Goal: Transaction & Acquisition: Purchase product/service

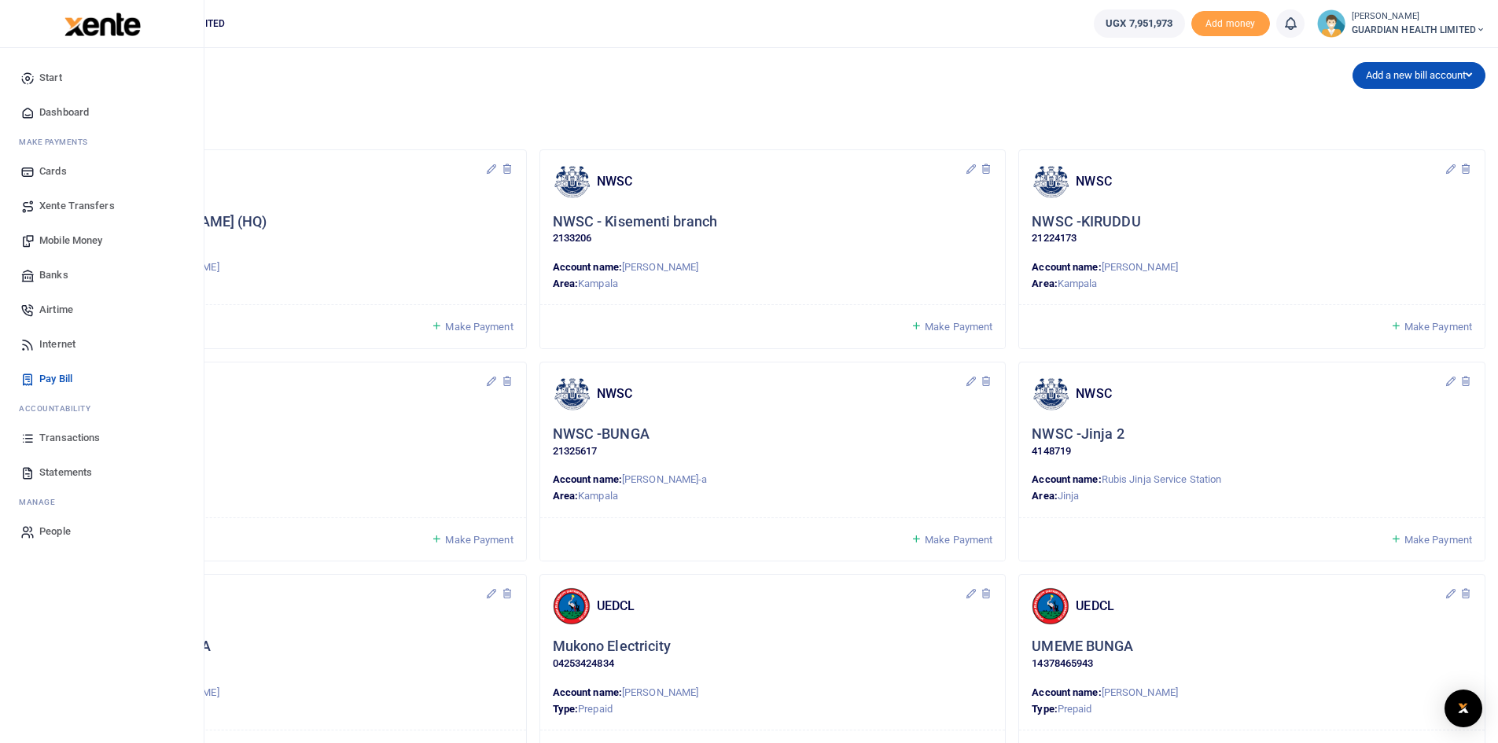
click at [78, 435] on span "Transactions" at bounding box center [69, 438] width 61 height 16
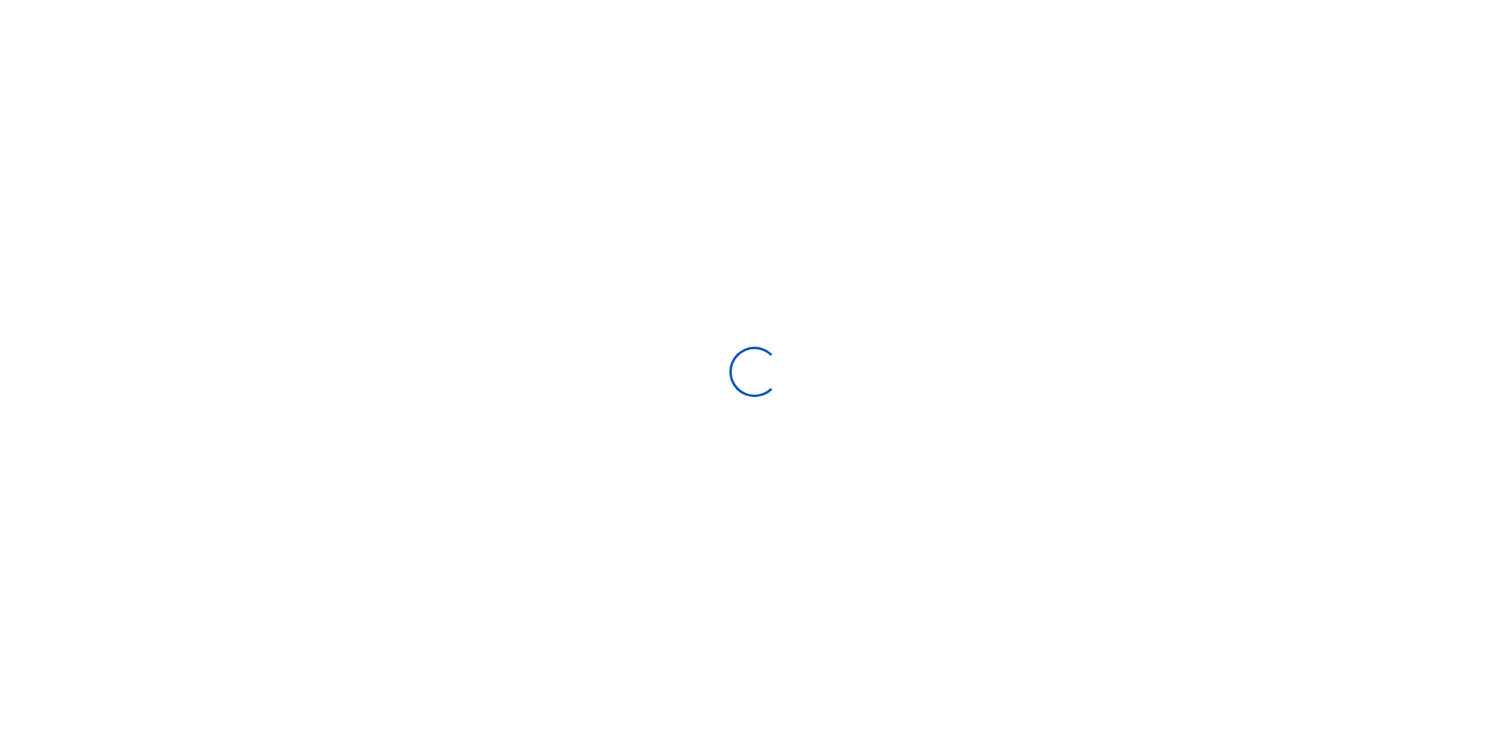
select select
type input "08/24/2025 - 09/22/2025"
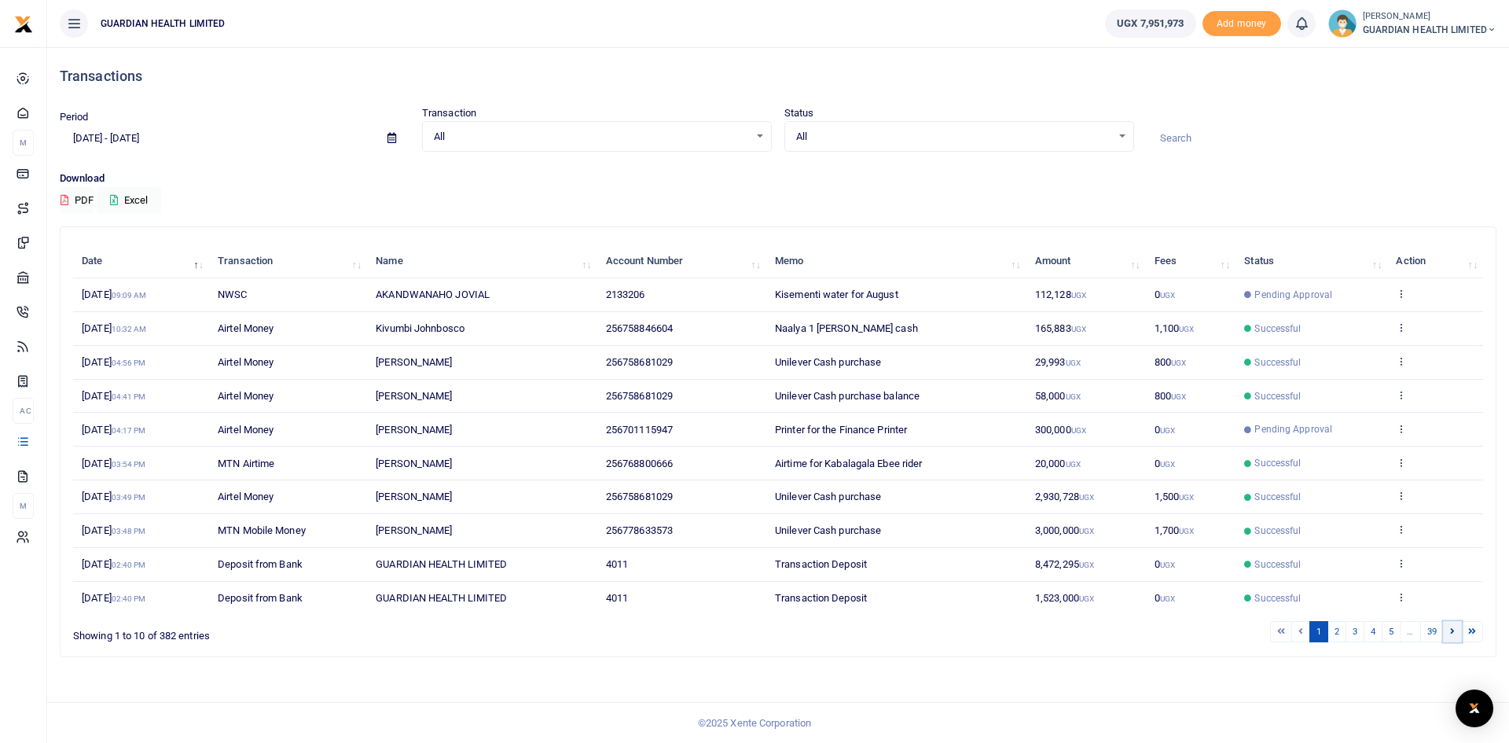
click at [1450, 629] on link at bounding box center [1452, 631] width 19 height 21
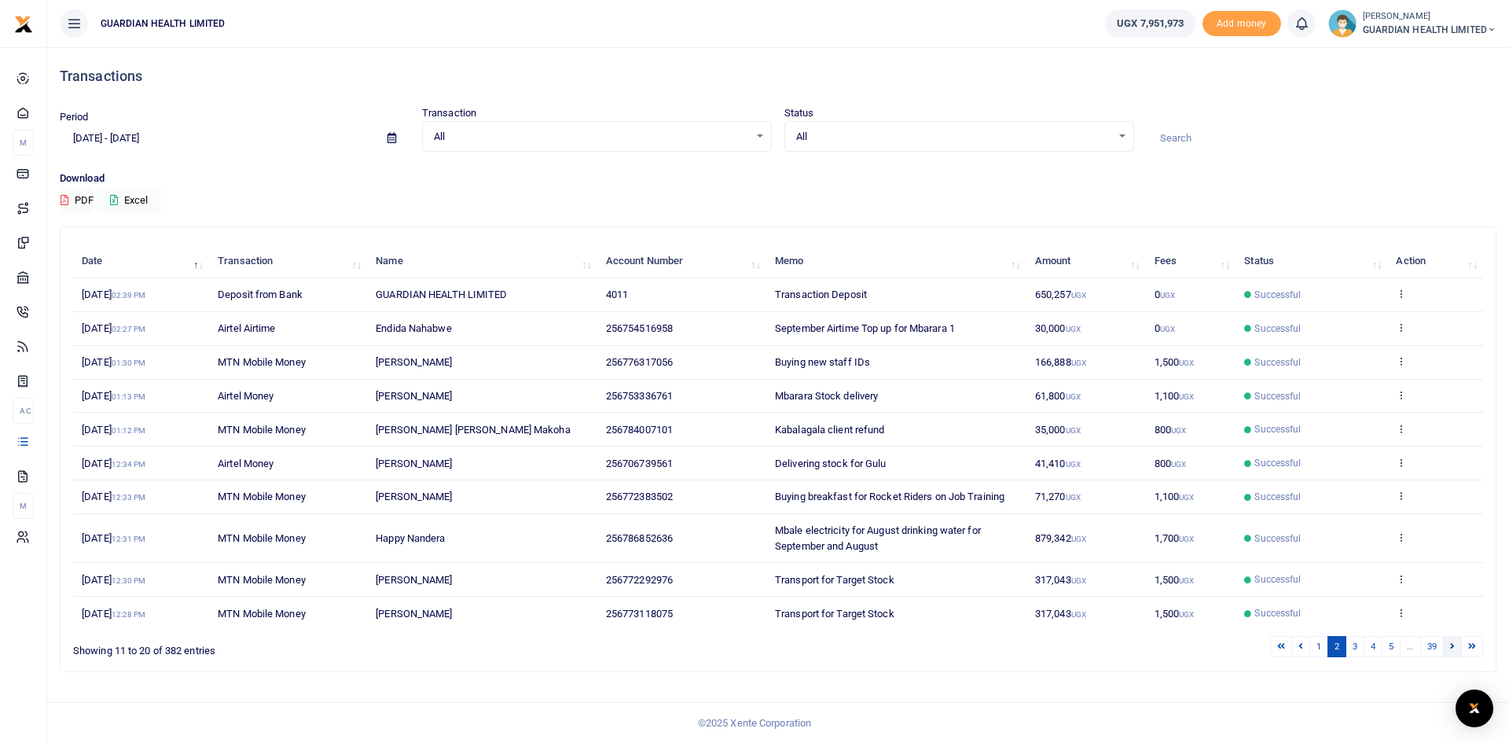
click at [1452, 645] on icon at bounding box center [1452, 646] width 5 height 9
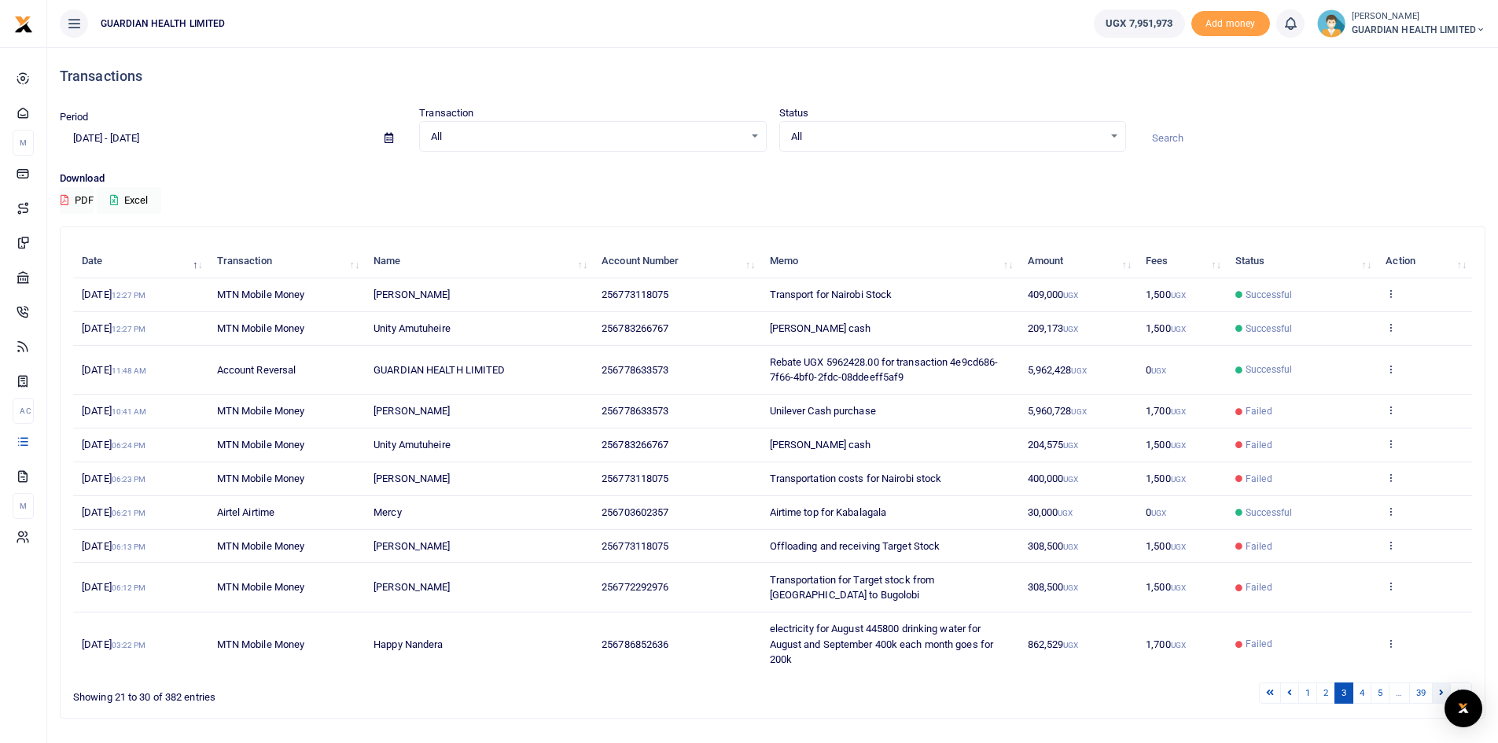
click at [1439, 690] on icon at bounding box center [1441, 692] width 5 height 9
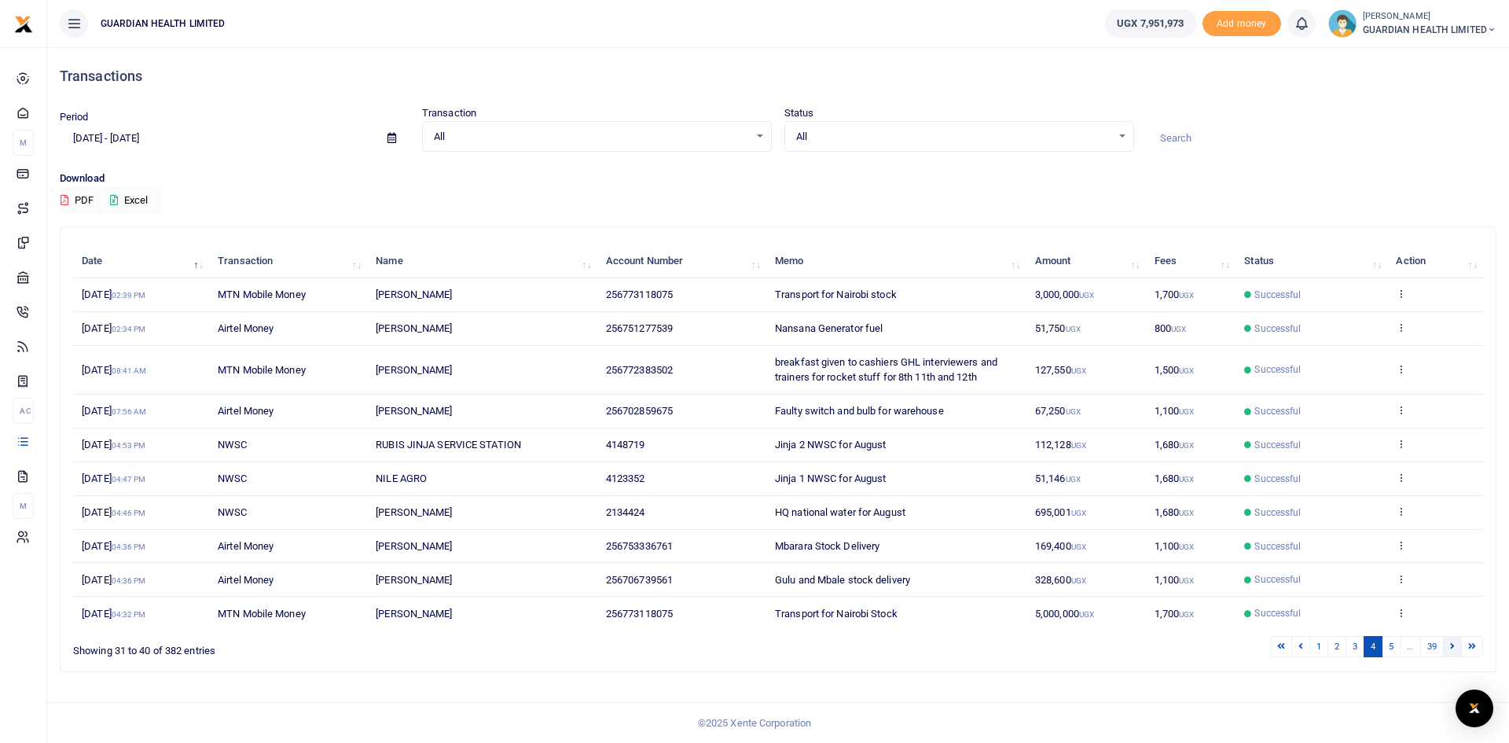
click at [1453, 648] on icon at bounding box center [1452, 646] width 5 height 9
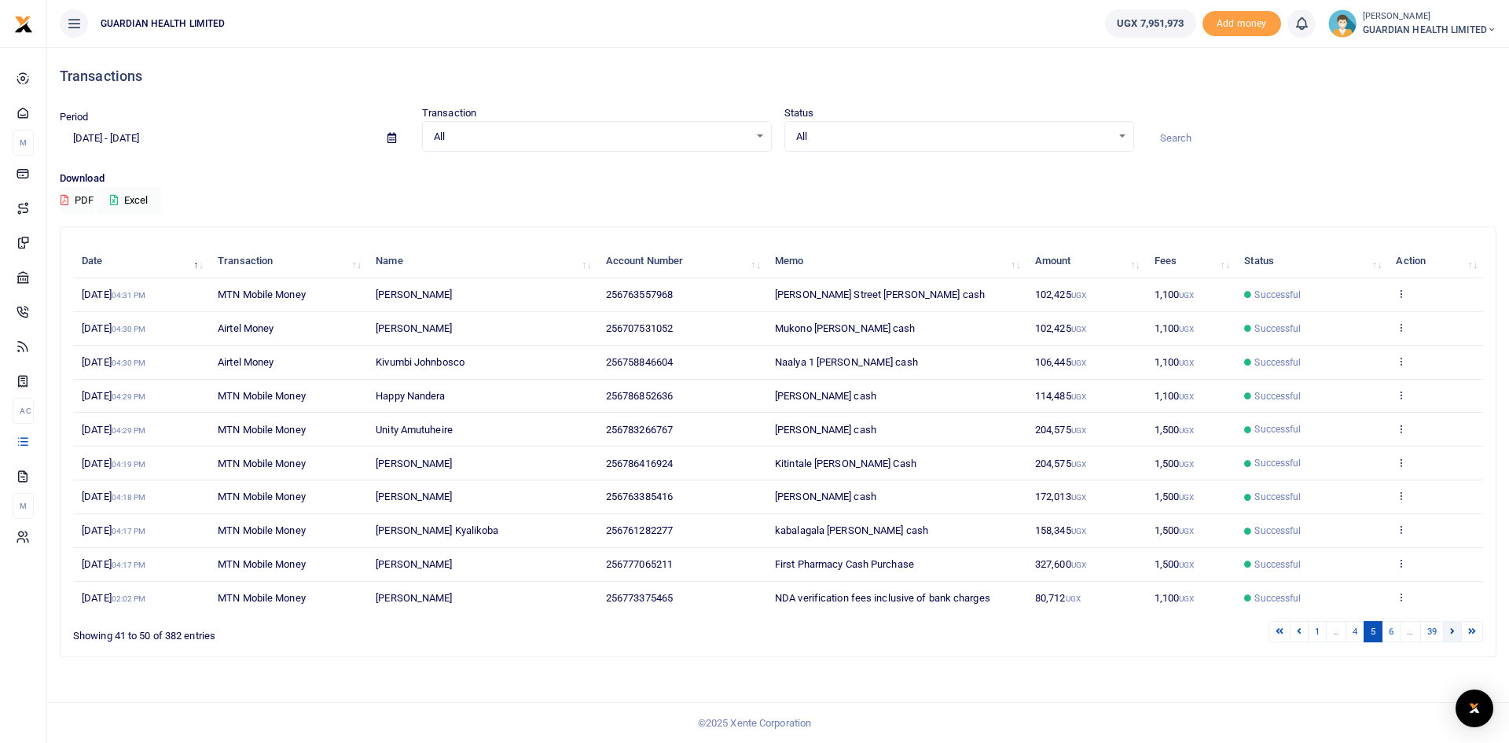
click at [1454, 631] on icon at bounding box center [1452, 631] width 5 height 9
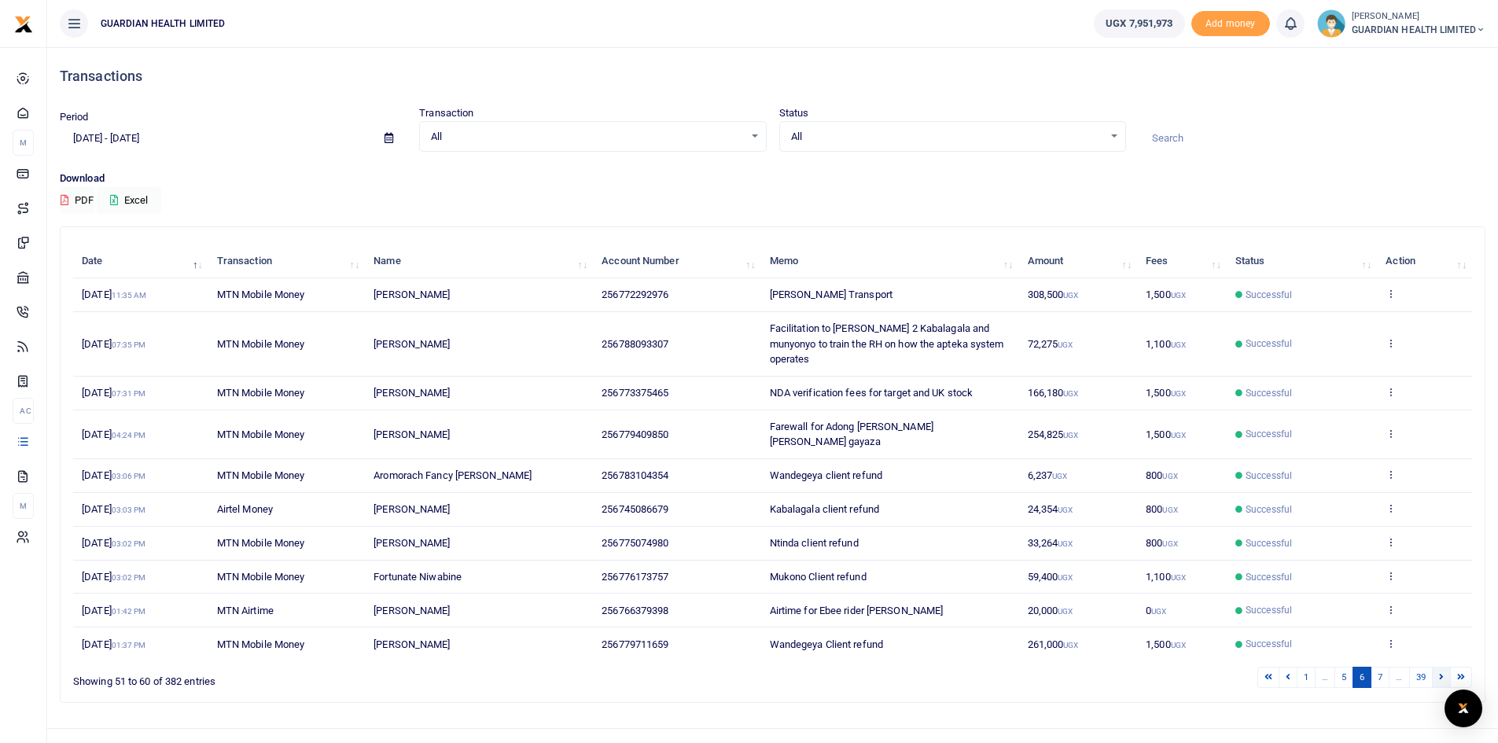
click at [1447, 667] on link at bounding box center [1441, 677] width 19 height 21
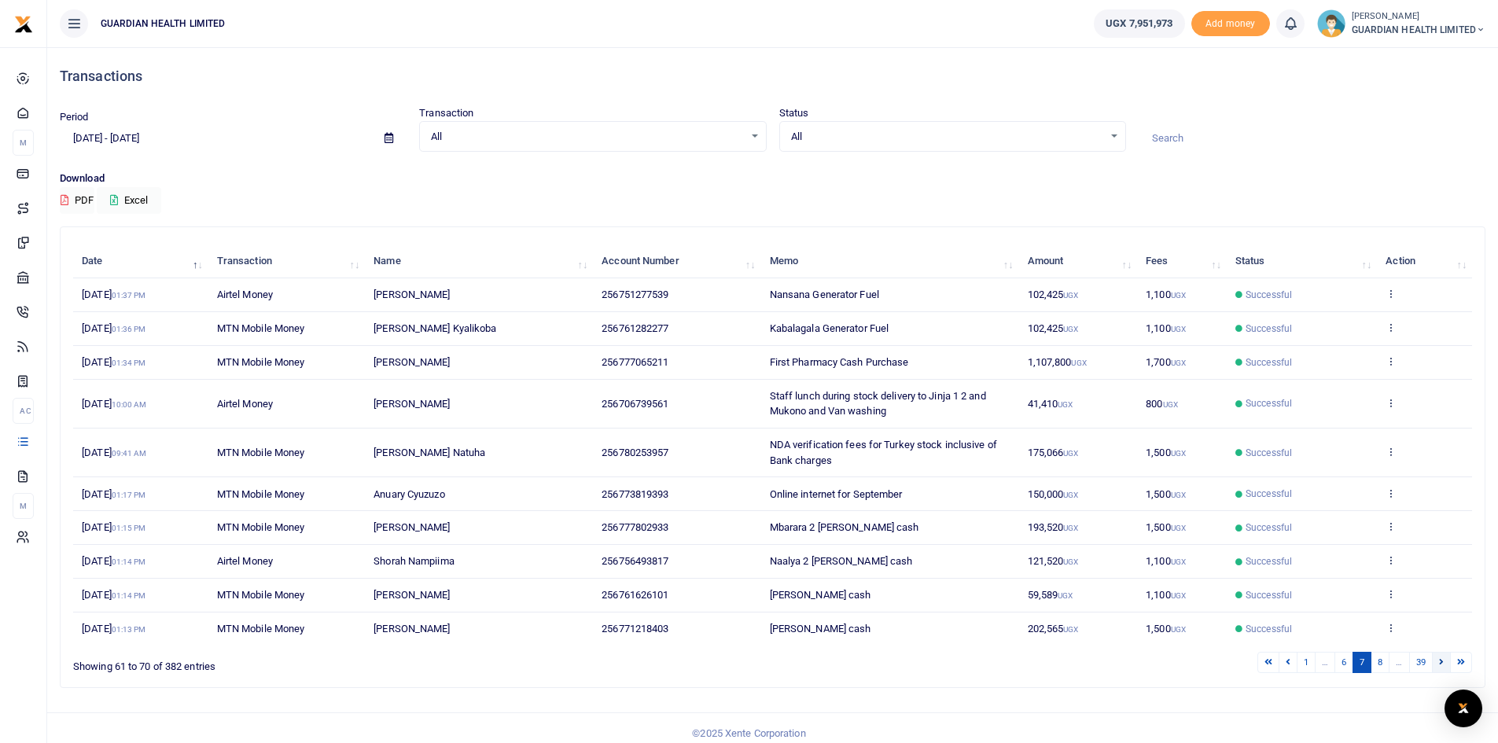
click at [1440, 664] on icon at bounding box center [1441, 661] width 5 height 9
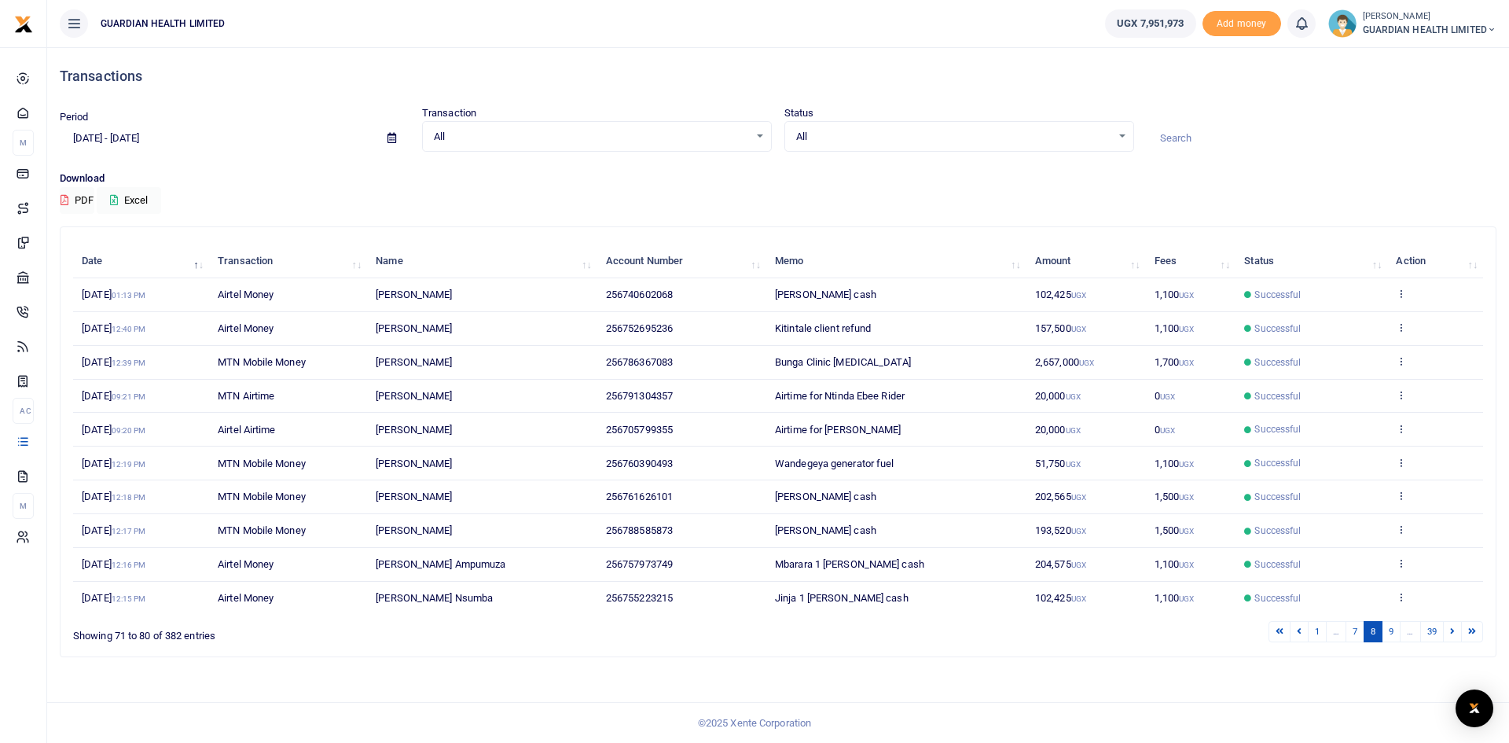
click at [1440, 664] on div "Search: Date Transaction Name Account Number Memo Amount Fees Status Action 15t…" at bounding box center [778, 447] width 1450 height 443
click at [1445, 633] on link at bounding box center [1452, 631] width 19 height 21
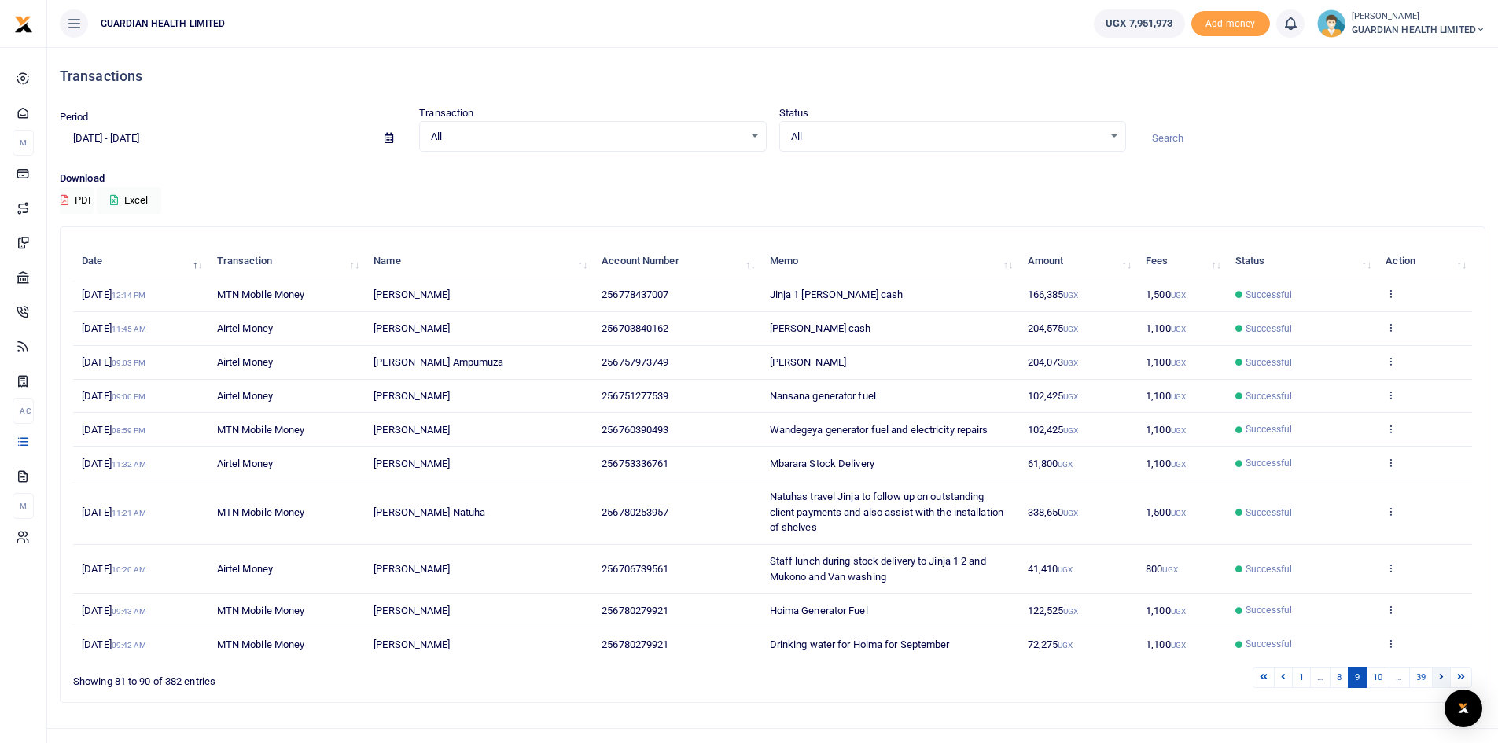
click at [1445, 671] on link at bounding box center [1441, 677] width 19 height 21
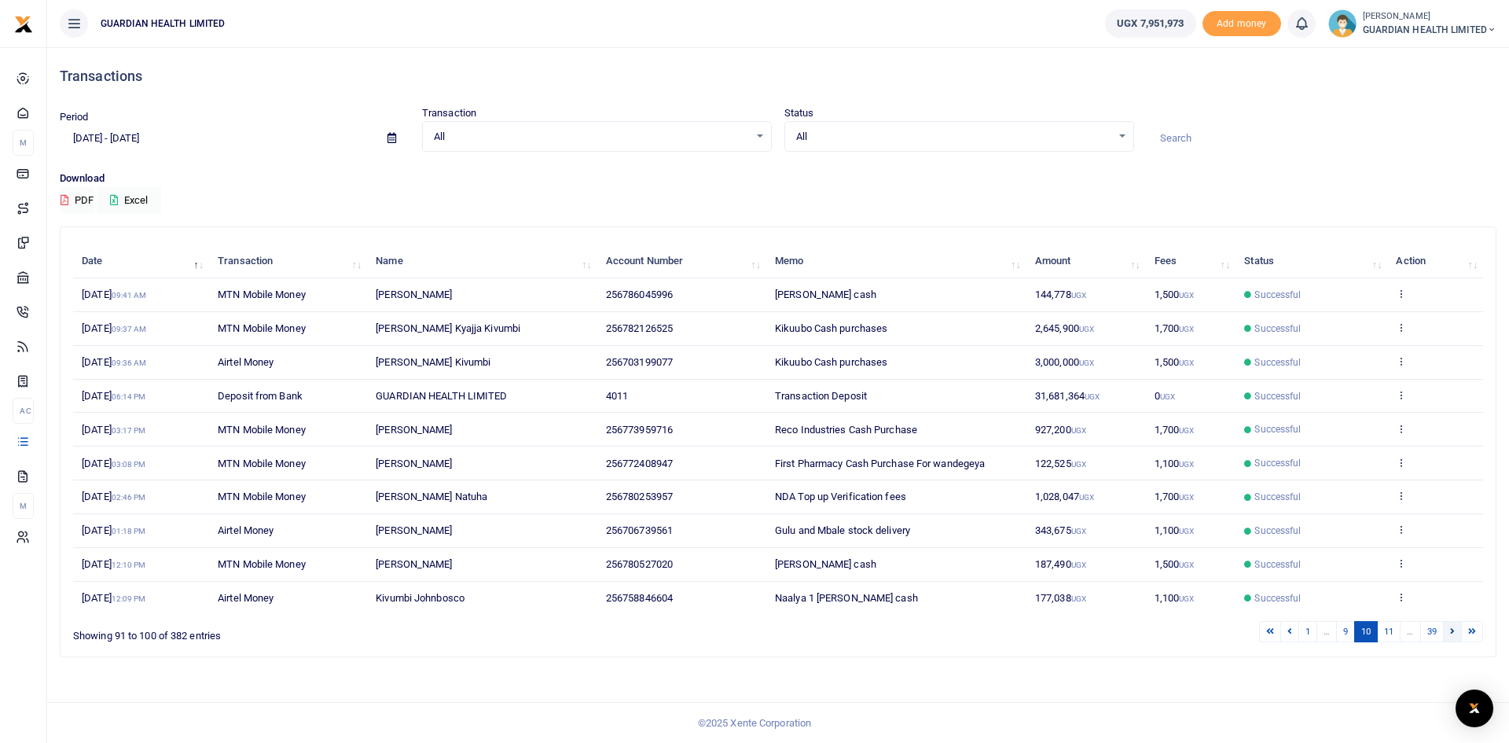
click at [1452, 636] on link at bounding box center [1452, 631] width 19 height 21
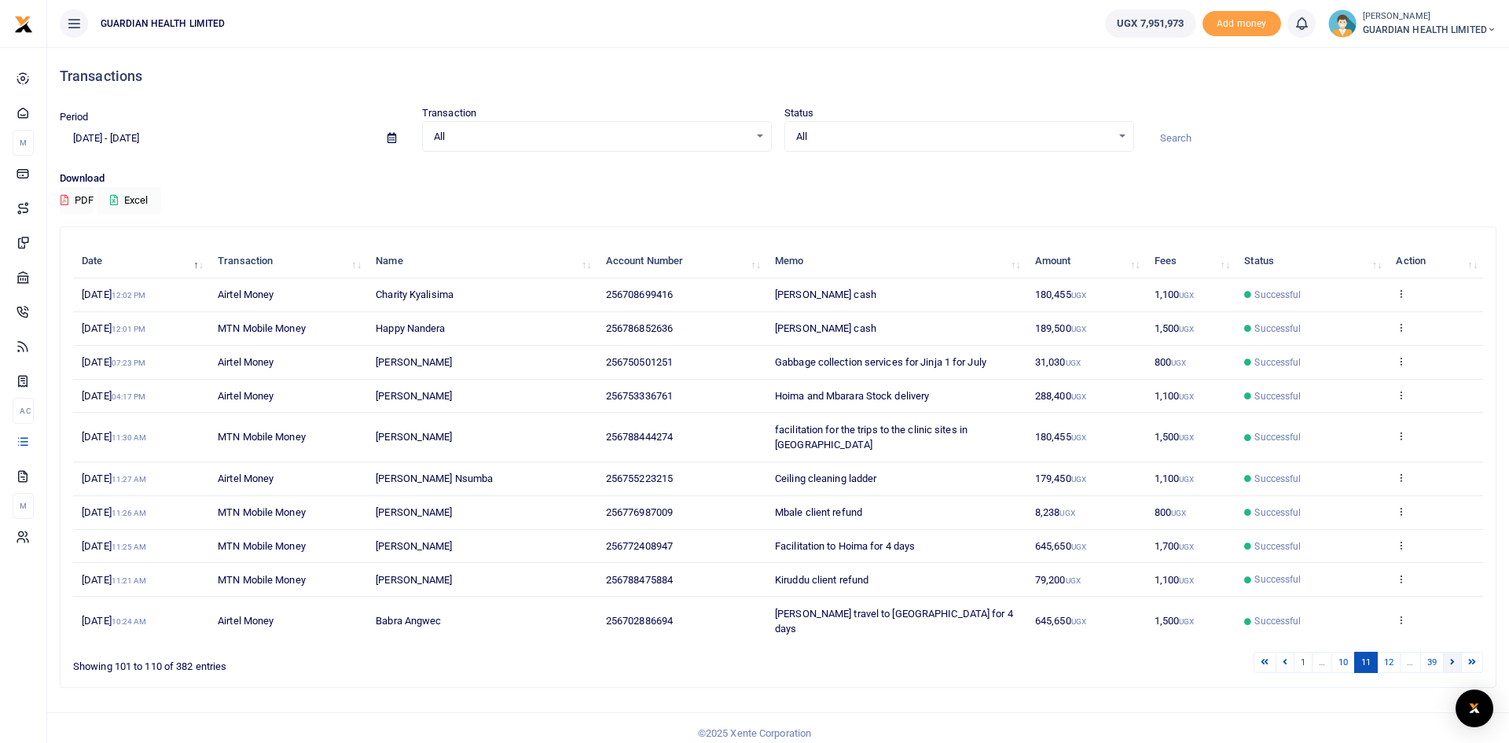
click at [1452, 657] on icon at bounding box center [1452, 661] width 5 height 9
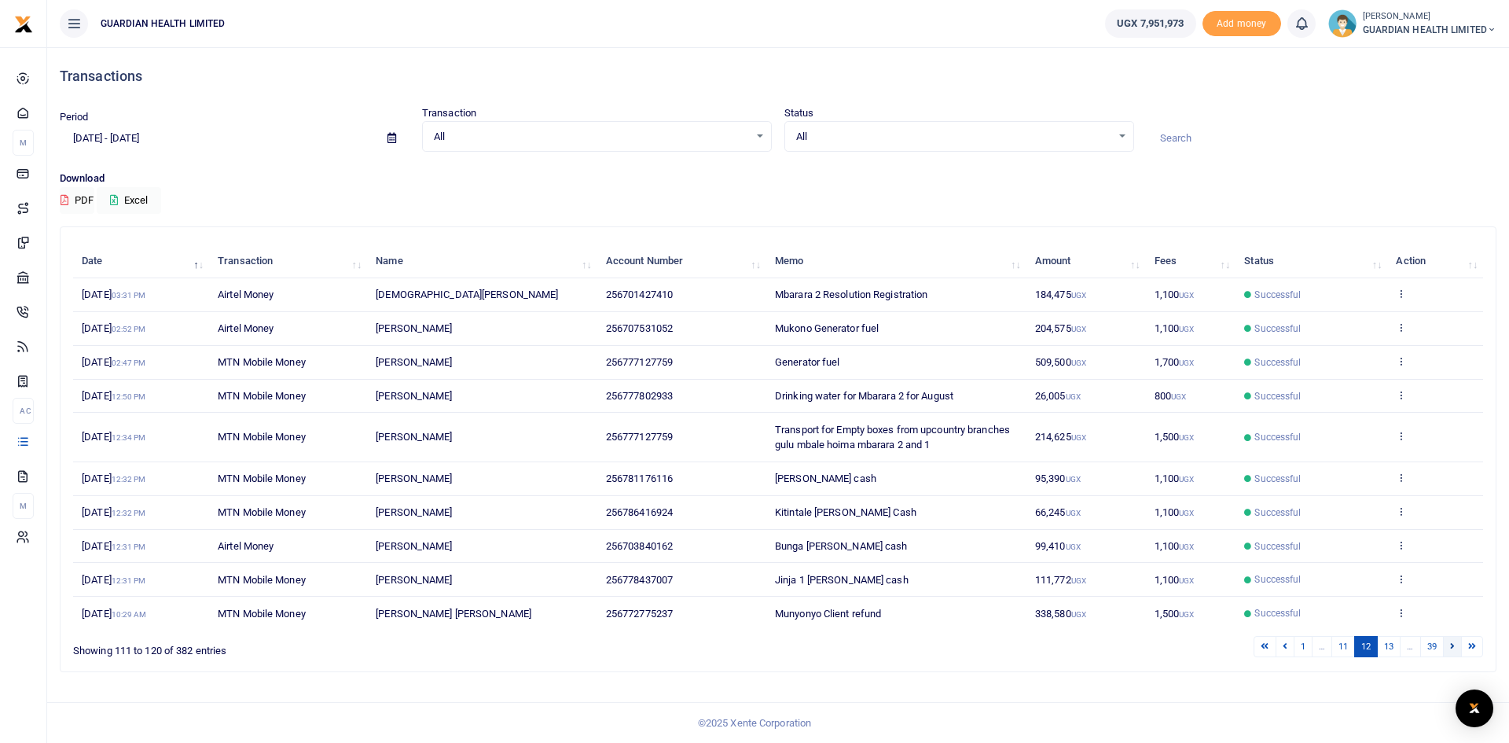
click at [1459, 649] on link at bounding box center [1452, 646] width 19 height 21
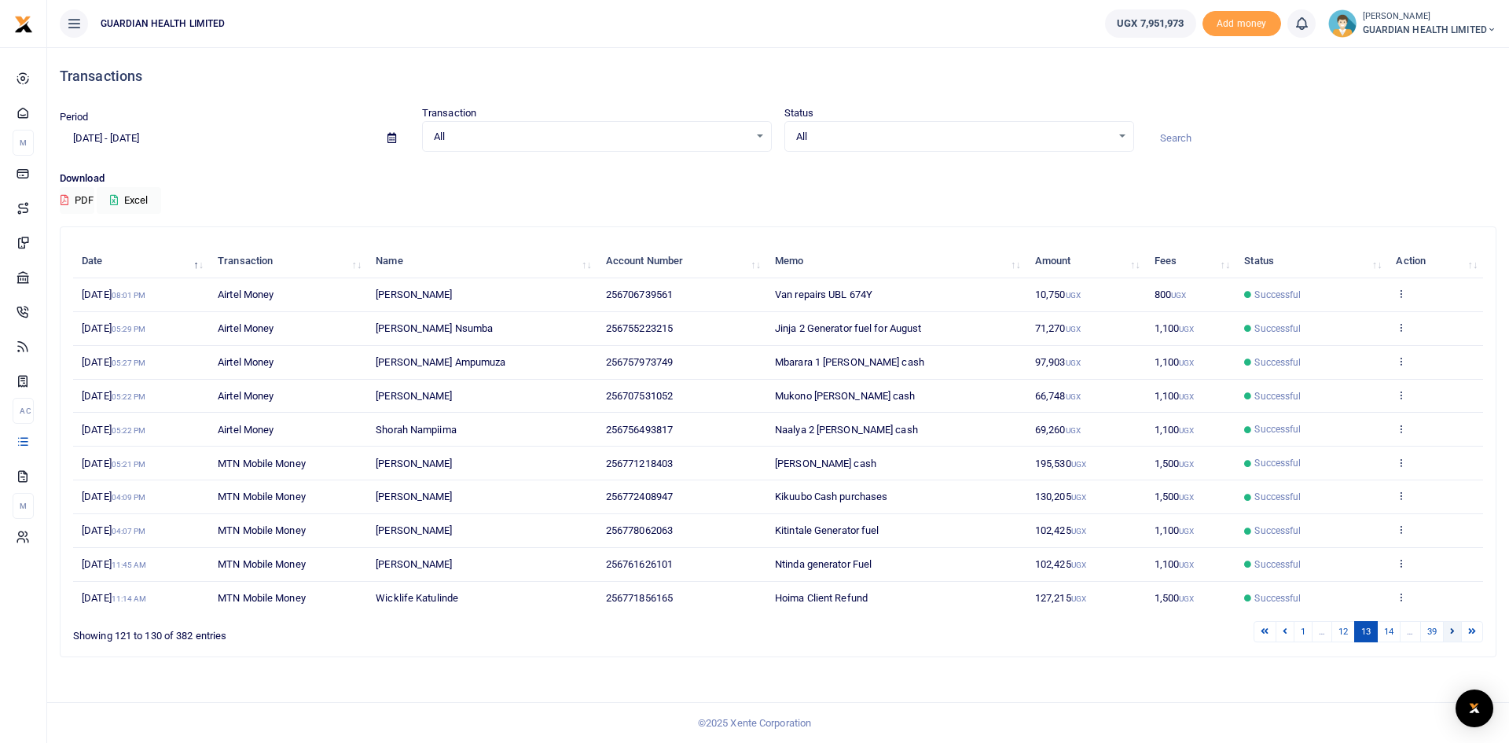
click at [1456, 631] on link at bounding box center [1452, 631] width 19 height 21
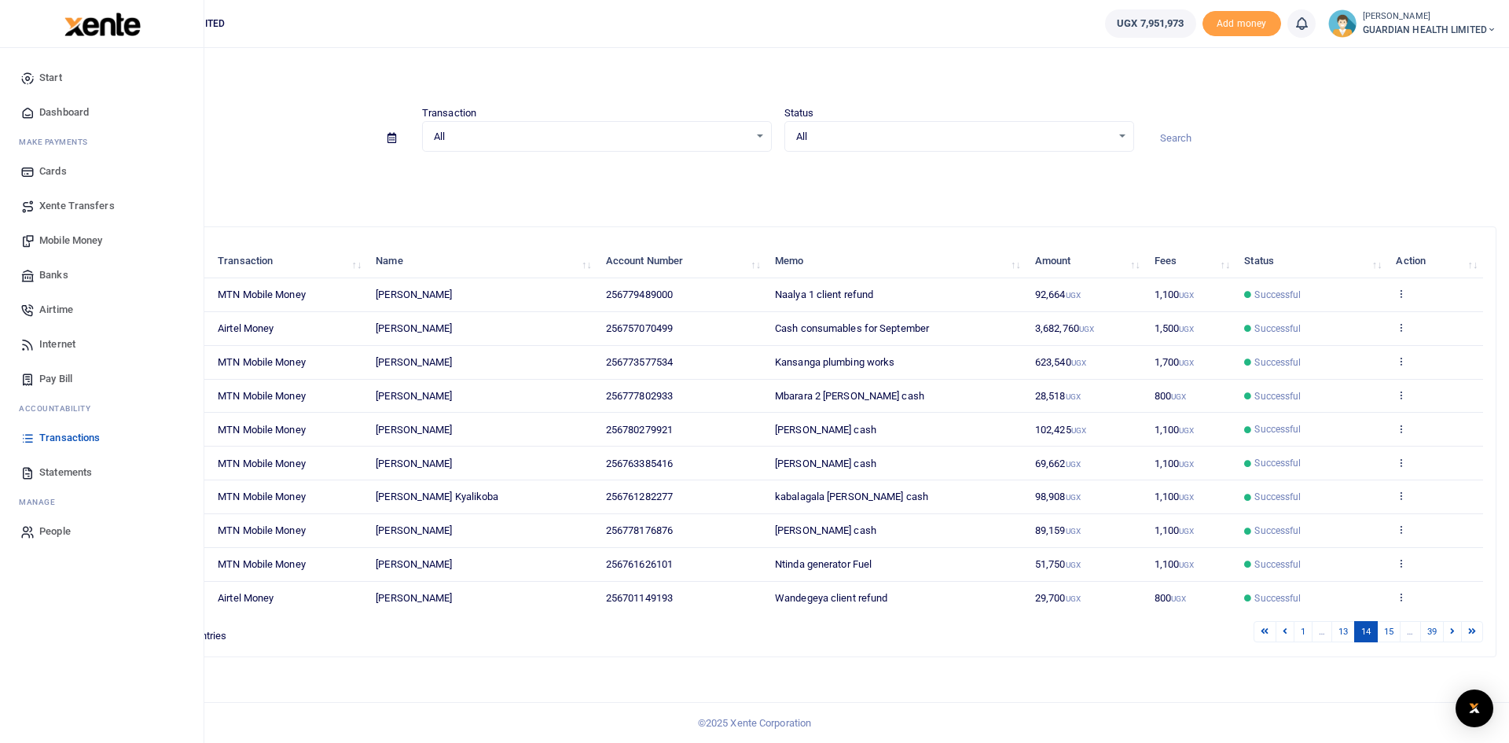
click at [76, 239] on span "Mobile Money" at bounding box center [70, 241] width 63 height 16
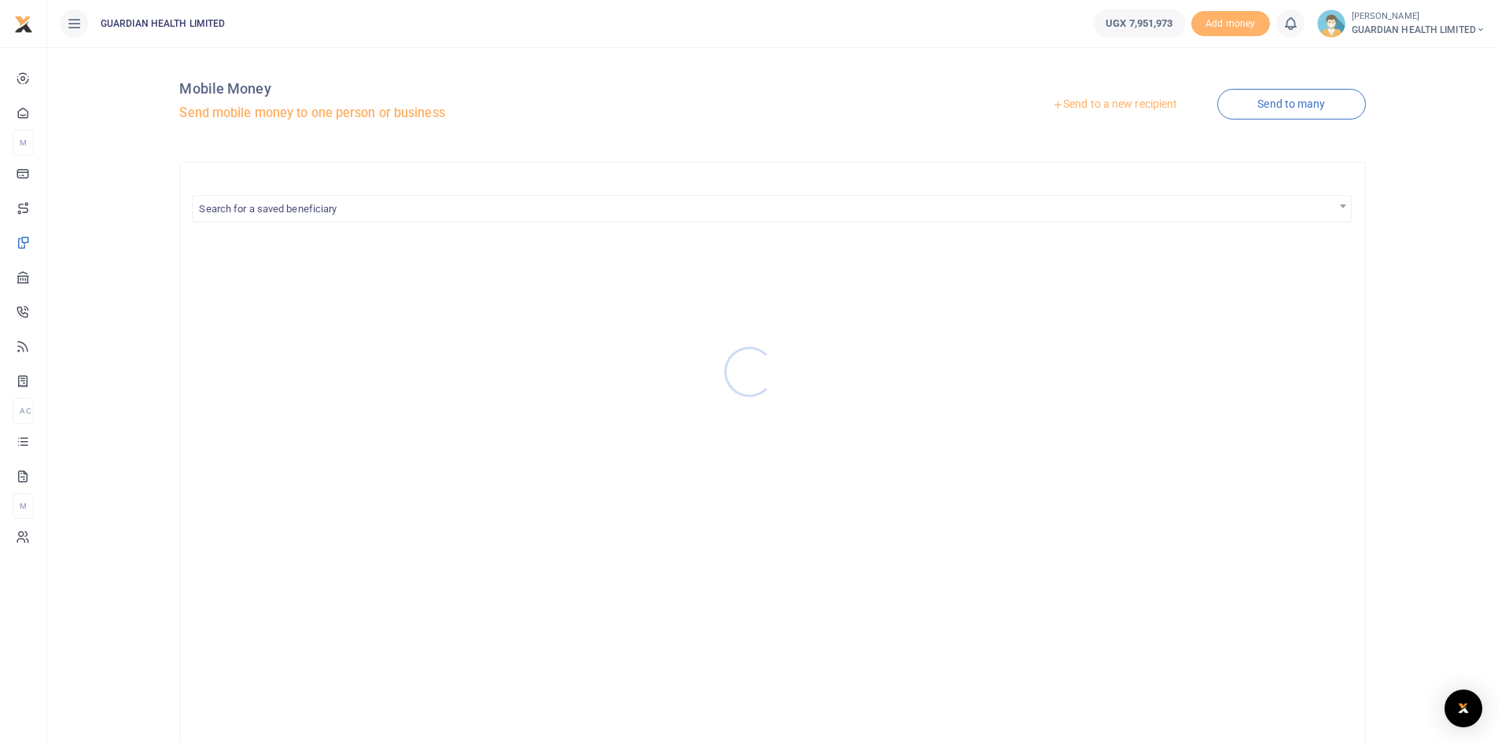
click at [1079, 105] on div at bounding box center [749, 371] width 1498 height 743
click at [1080, 104] on link "Send to a new recipient" at bounding box center [1114, 104] width 205 height 28
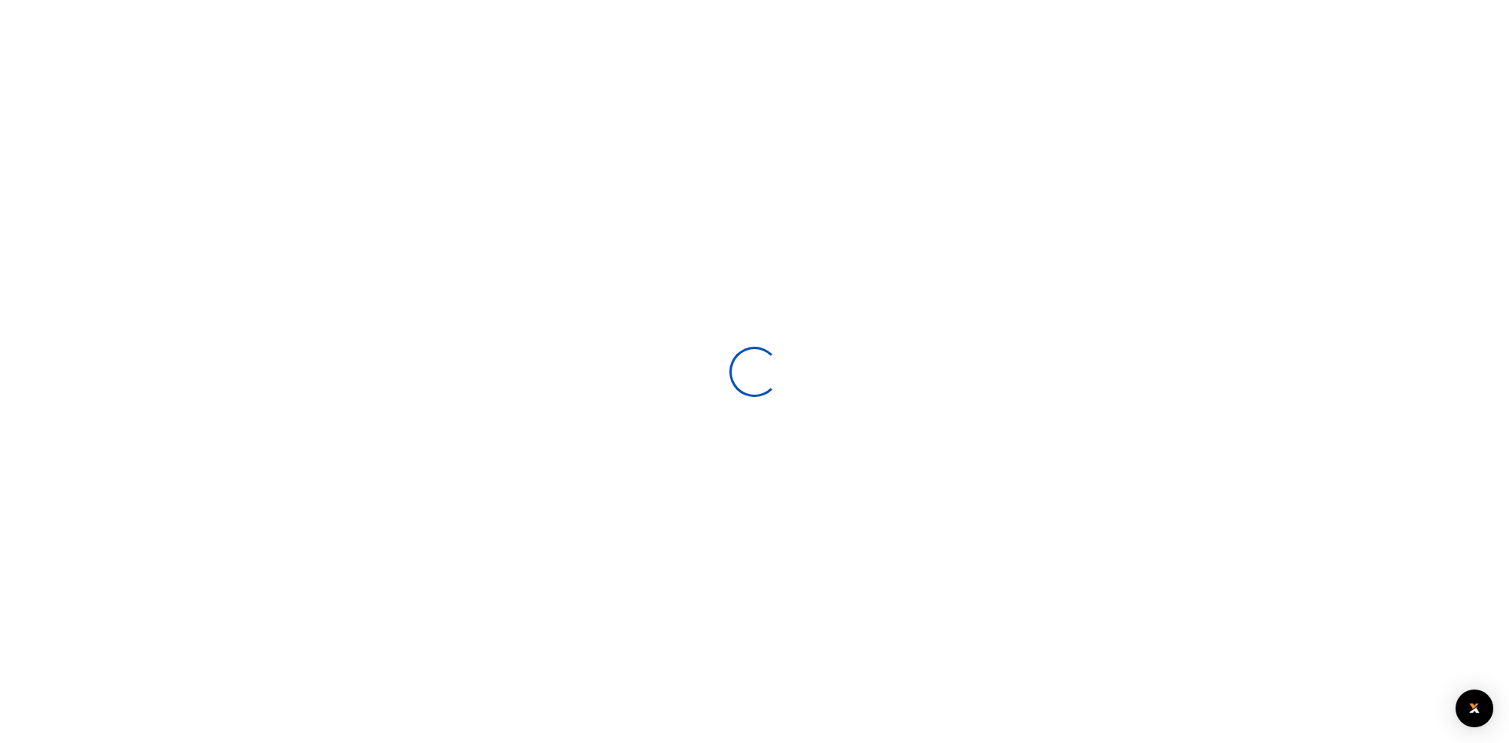
select select
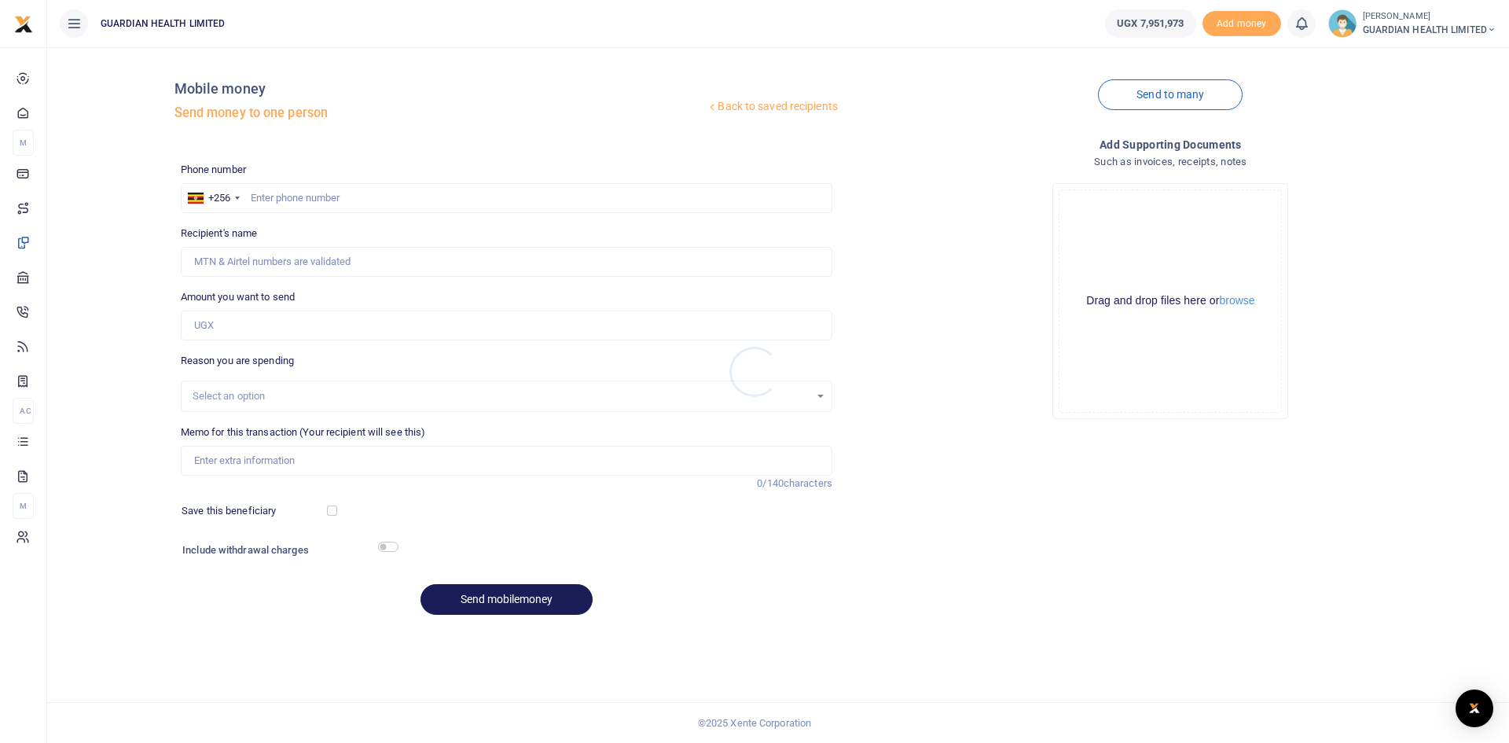
click at [314, 197] on div at bounding box center [754, 371] width 1509 height 743
drag, startPoint x: 314, startPoint y: 197, endPoint x: 287, endPoint y: 193, distance: 26.9
click at [287, 193] on input "text" at bounding box center [507, 198] width 652 height 30
paste input "784467631"
click at [252, 194] on input "784467631" at bounding box center [507, 198] width 652 height 30
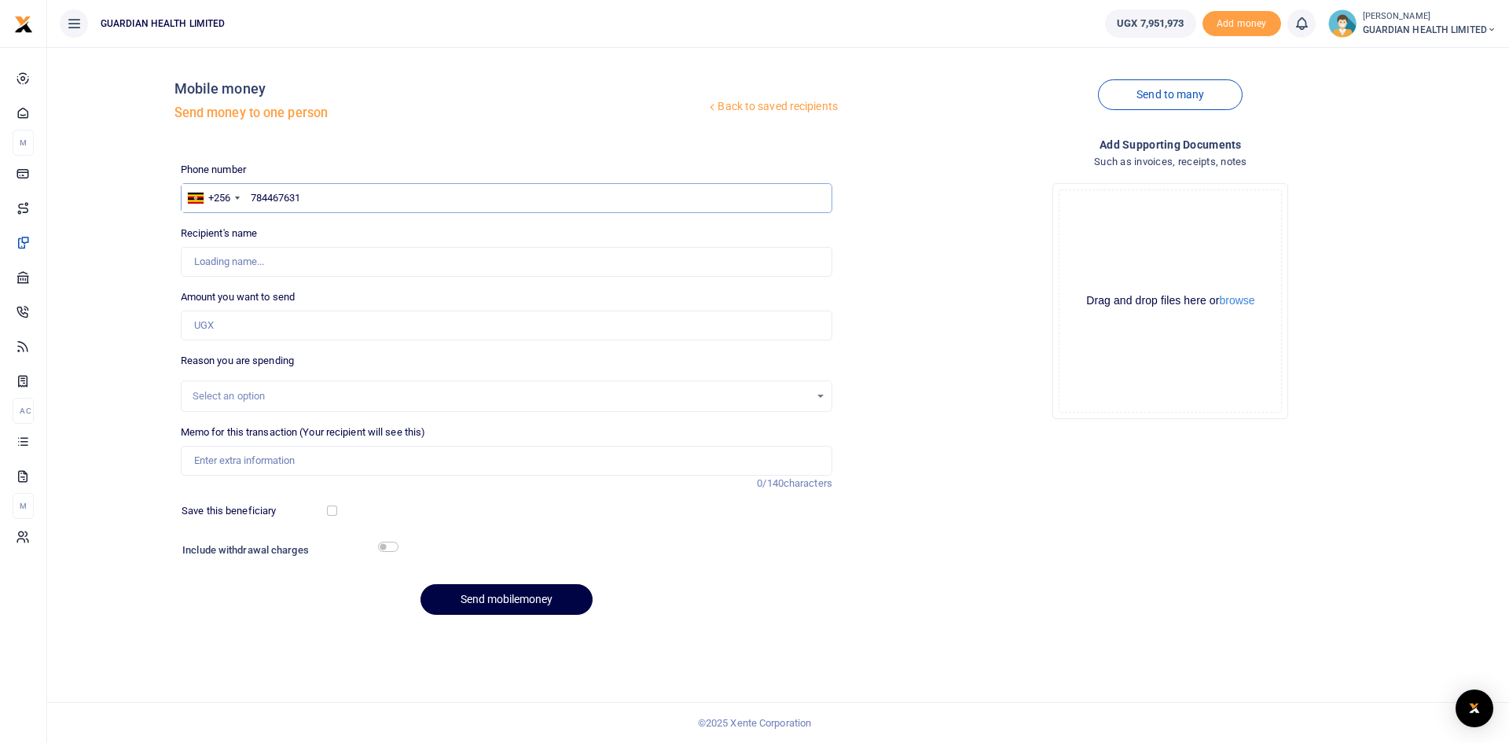
type input "784467631"
click at [266, 327] on input "Amount you want to send" at bounding box center [507, 326] width 652 height 30
type input "Harriet Ilomu"
type input "580,000"
click at [225, 395] on div "Select an option" at bounding box center [501, 396] width 617 height 16
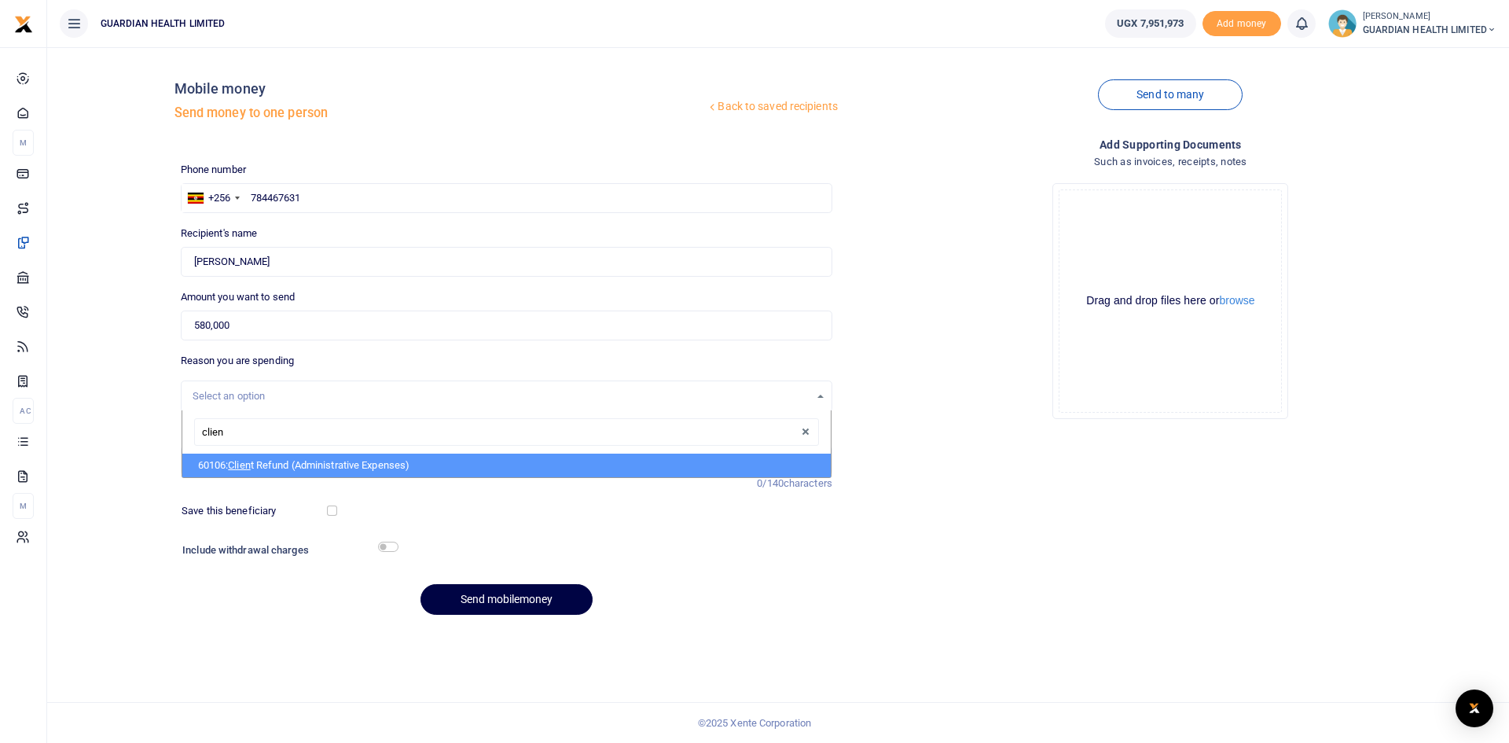
type input "client"
click at [249, 464] on span "Client" at bounding box center [241, 465] width 26 height 12
select select "5411"
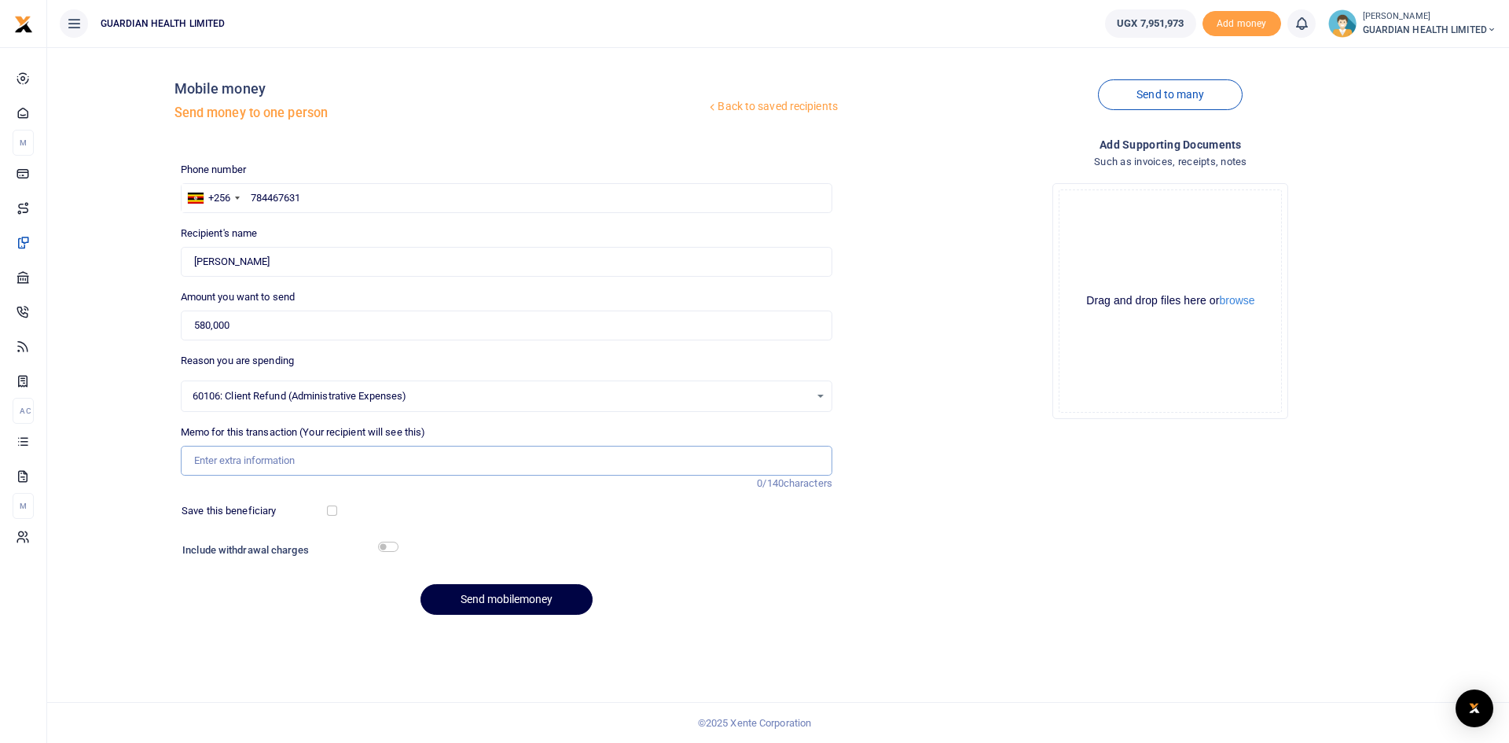
click at [243, 463] on input "Memo for this transaction (Your recipient will see this)" at bounding box center [507, 461] width 652 height 30
type input "Mbale client refund"
click at [483, 595] on button "Send mobilemoney" at bounding box center [507, 599] width 172 height 31
click at [305, 201] on input "text" at bounding box center [507, 198] width 652 height 30
click at [302, 202] on input "text" at bounding box center [507, 198] width 652 height 30
